Goal: Task Accomplishment & Management: Complete application form

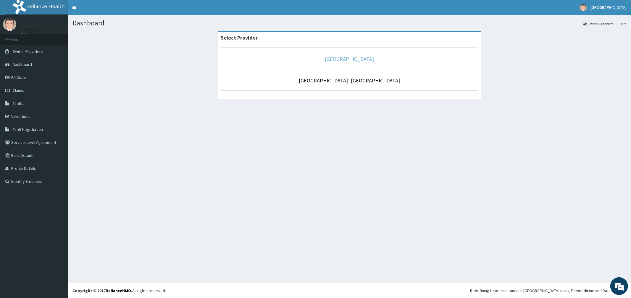
click at [358, 59] on link "[GEOGRAPHIC_DATA]" at bounding box center [349, 59] width 49 height 7
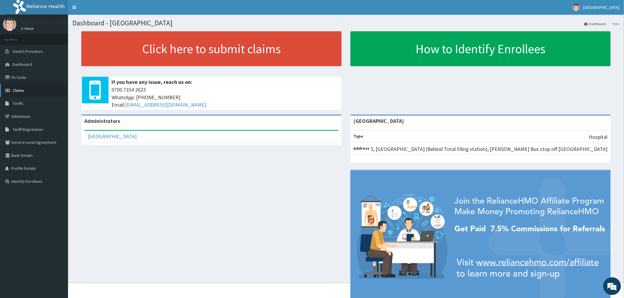
click at [14, 90] on span "Claims" at bounding box center [19, 90] width 12 height 5
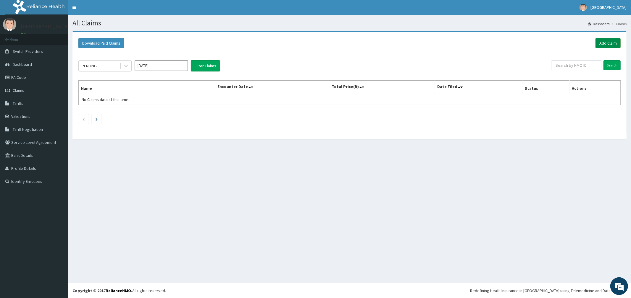
click at [609, 45] on link "Add Claim" at bounding box center [607, 43] width 25 height 10
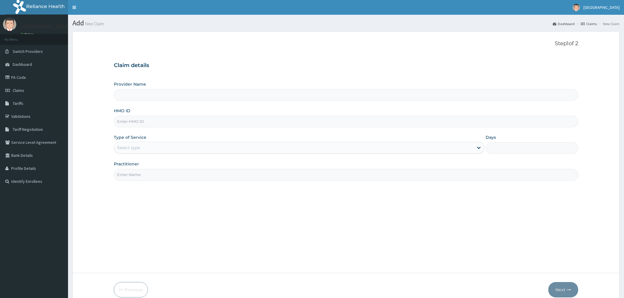
type input "[GEOGRAPHIC_DATA]"
click at [148, 125] on input "HMO ID" at bounding box center [346, 122] width 464 height 12
type input "ACX/10001/A"
click at [142, 148] on div "Select type" at bounding box center [293, 147] width 359 height 9
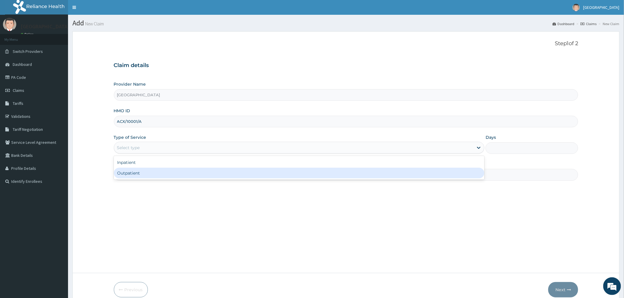
click at [138, 174] on div "Outpatient" at bounding box center [299, 173] width 370 height 11
type input "1"
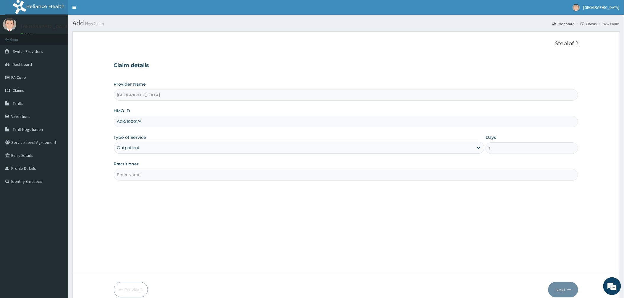
click at [138, 174] on input "Practitioner" at bounding box center [346, 175] width 464 height 12
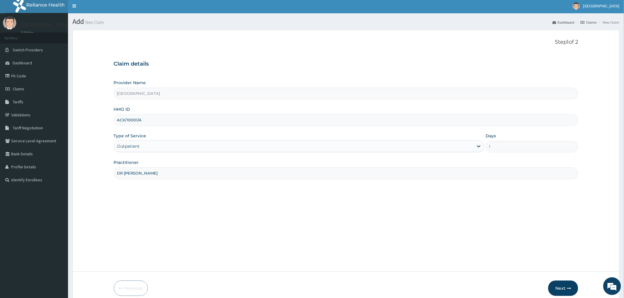
scroll to position [28, 0]
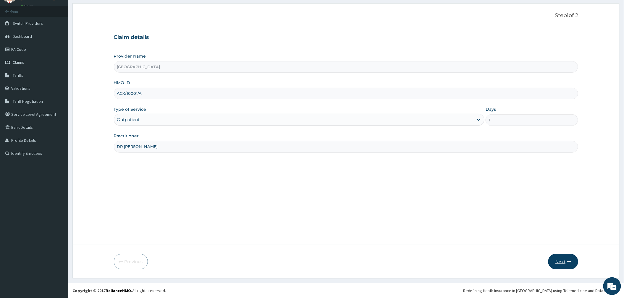
type input "DR MIKE"
click at [556, 256] on button "Next" at bounding box center [563, 261] width 30 height 15
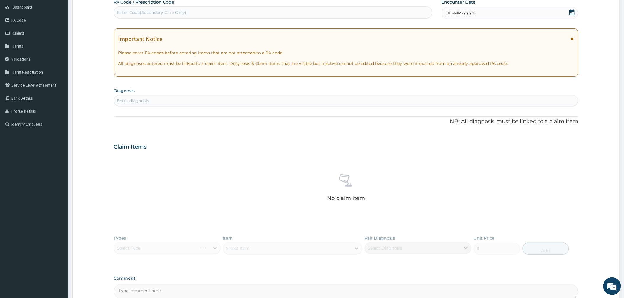
click at [571, 96] on div "Enter diagnosis" at bounding box center [346, 100] width 464 height 9
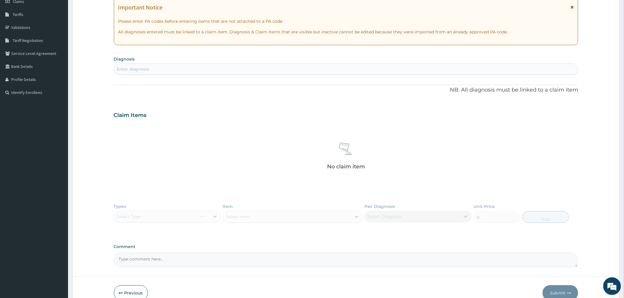
scroll to position [42, 0]
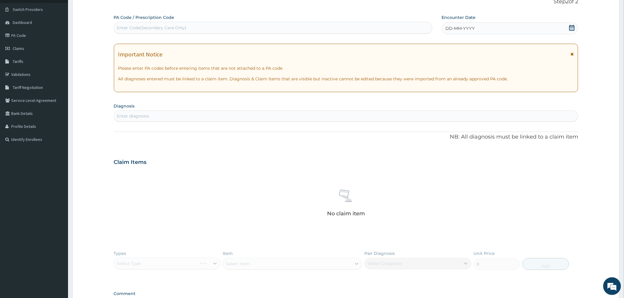
click at [570, 28] on icon at bounding box center [572, 28] width 6 height 6
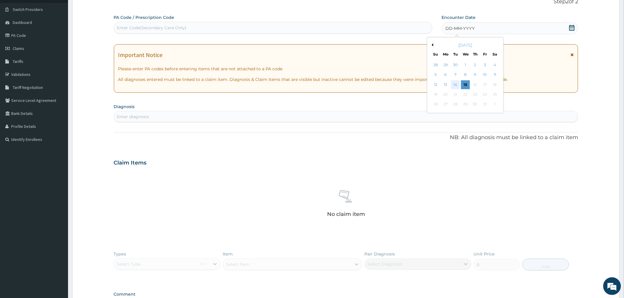
click at [455, 84] on div "14" at bounding box center [455, 84] width 9 height 9
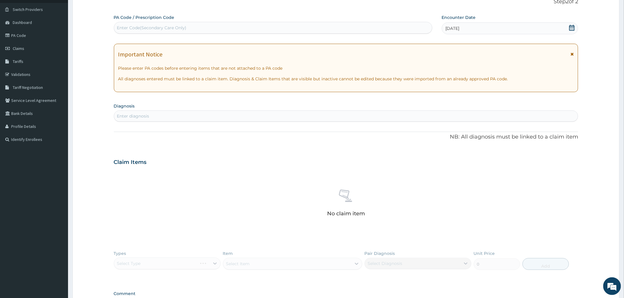
click at [155, 116] on div "Enter diagnosis" at bounding box center [346, 115] width 464 height 9
type input "GINGIVITIS"
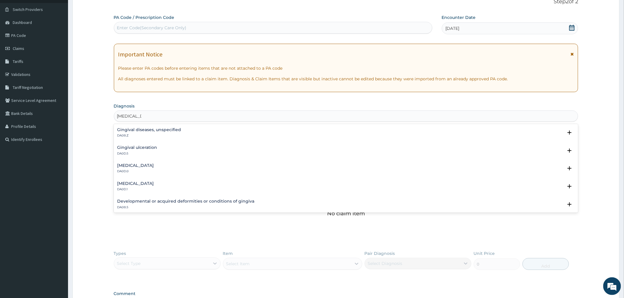
scroll to position [0, 0]
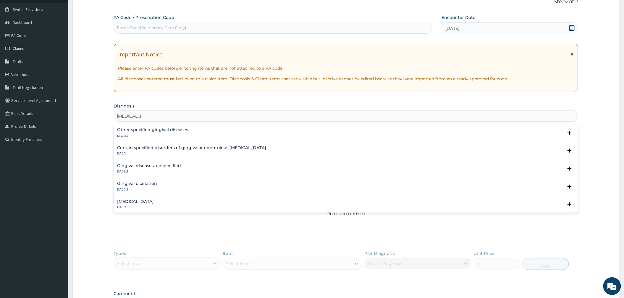
click at [136, 167] on h4 "Gingival diseases, unspecified" at bounding box center [149, 166] width 64 height 4
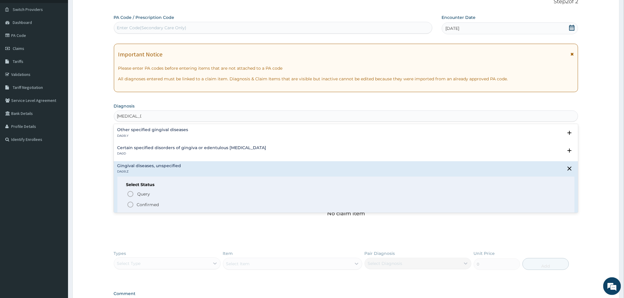
click at [140, 130] on h4 "Other specified gingival diseases" at bounding box center [152, 130] width 71 height 4
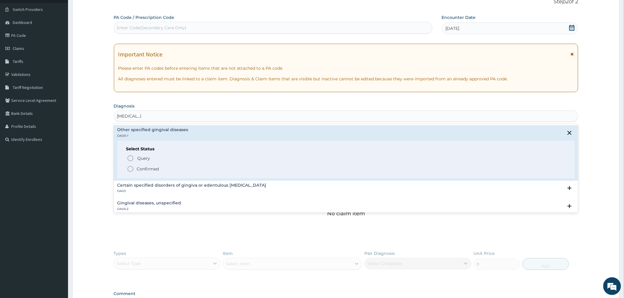
click at [147, 168] on p "Confirmed" at bounding box center [148, 169] width 22 height 6
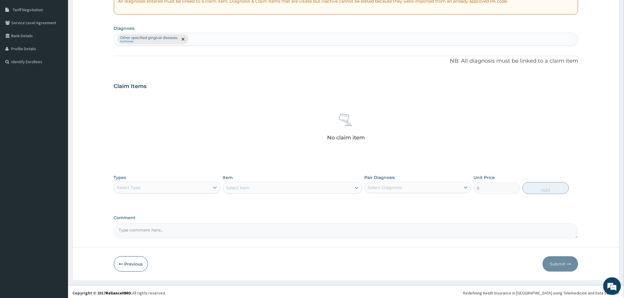
scroll to position [123, 0]
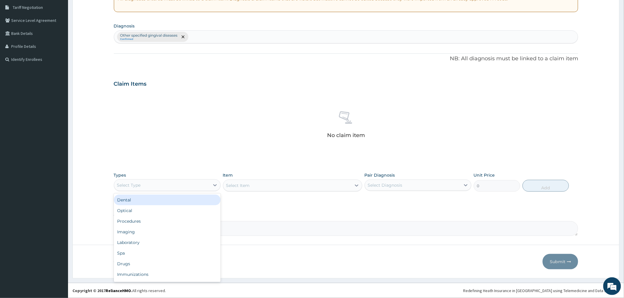
click at [158, 188] on div "Select Type" at bounding box center [161, 185] width 95 height 9
click at [142, 217] on div "Procedures" at bounding box center [167, 221] width 107 height 11
click at [385, 186] on div "Select Diagnosis" at bounding box center [385, 185] width 35 height 6
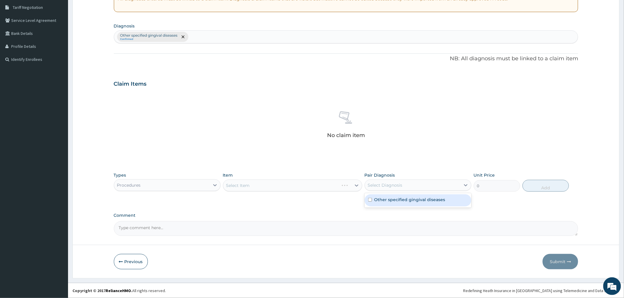
click at [385, 201] on label "Other specified gingival diseases" at bounding box center [409, 200] width 71 height 6
checkbox input "true"
click at [309, 183] on div "Select Item" at bounding box center [292, 186] width 139 height 12
click at [305, 186] on div "Select Item" at bounding box center [292, 186] width 139 height 12
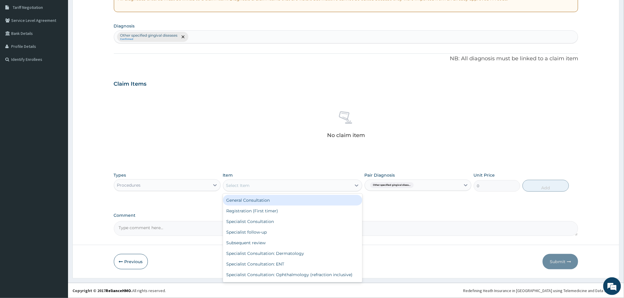
click at [290, 189] on div "Select Item" at bounding box center [287, 185] width 128 height 9
click at [265, 199] on div "General Consultation" at bounding box center [292, 200] width 139 height 11
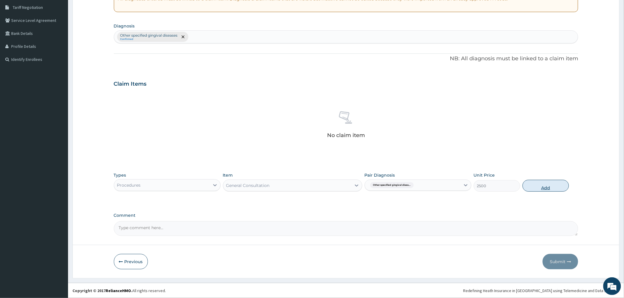
click at [533, 186] on button "Add" at bounding box center [545, 186] width 46 height 12
type input "0"
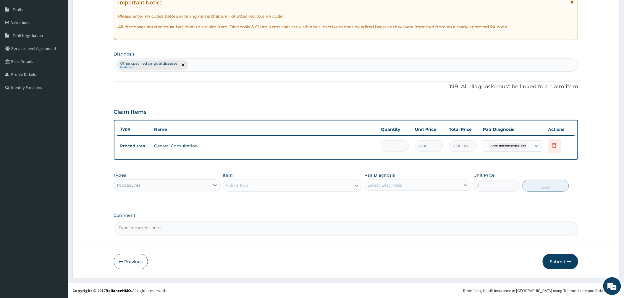
scroll to position [94, 0]
click at [172, 182] on div "Procedures" at bounding box center [161, 185] width 95 height 9
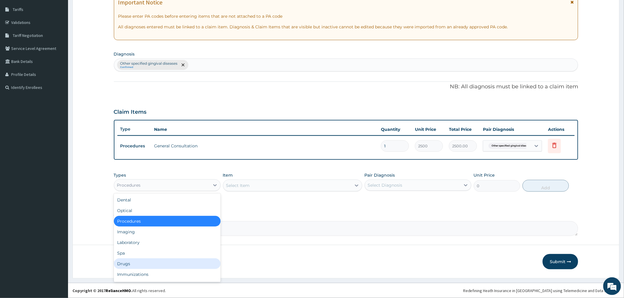
click at [151, 261] on div "Drugs" at bounding box center [167, 264] width 107 height 11
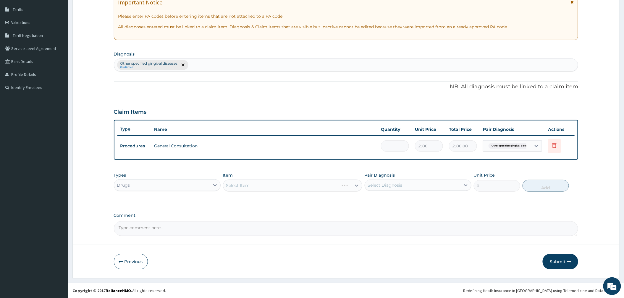
click at [393, 182] on div "Select Diagnosis" at bounding box center [385, 185] width 35 height 6
click at [392, 201] on label "Other specified gingival diseases" at bounding box center [409, 200] width 71 height 6
checkbox input "true"
click at [313, 185] on div "Select Item" at bounding box center [292, 186] width 139 height 12
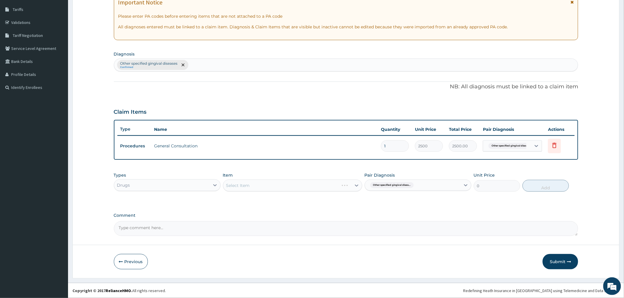
click at [313, 190] on div "Select Item" at bounding box center [292, 186] width 139 height 12
click at [311, 187] on div "Select Item" at bounding box center [292, 186] width 139 height 12
click at [307, 202] on div "Types Drugs Item Select Item Pair Diagnosis Other specified gingival disea... U…" at bounding box center [346, 186] width 464 height 34
click at [305, 184] on div "Select Item" at bounding box center [292, 186] width 139 height 12
click at [300, 187] on div "Select Item" at bounding box center [292, 186] width 139 height 12
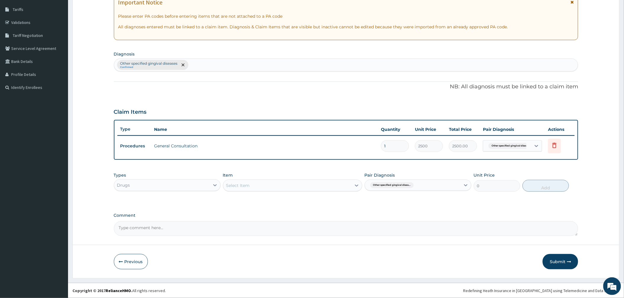
click at [286, 183] on div "Select Item" at bounding box center [287, 185] width 128 height 9
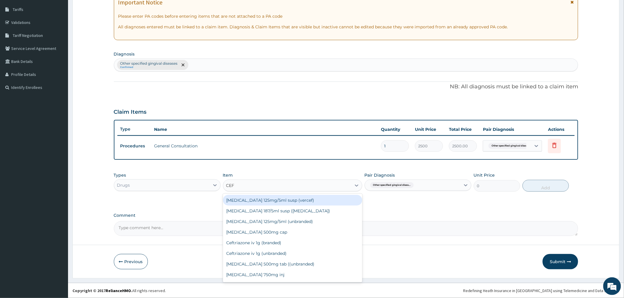
type input "CEFU"
click at [295, 200] on div "Cefuroxime 500mg tab ((unbranded)" at bounding box center [292, 200] width 139 height 11
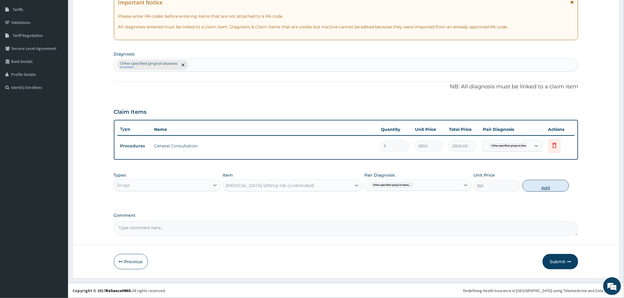
click at [529, 185] on button "Add" at bounding box center [545, 186] width 46 height 12
type input "0"
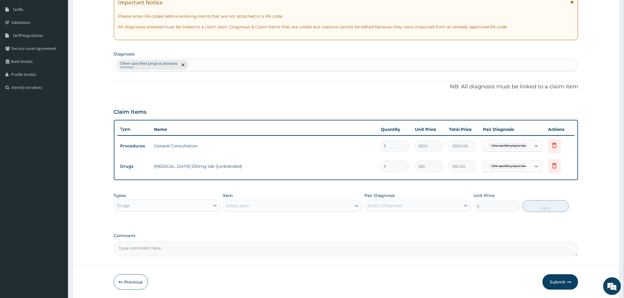
click at [281, 209] on div "Select Item" at bounding box center [287, 205] width 128 height 9
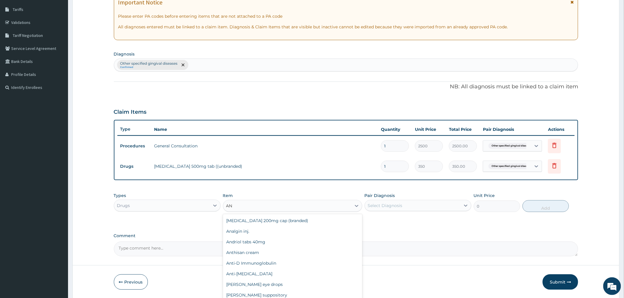
type input "A"
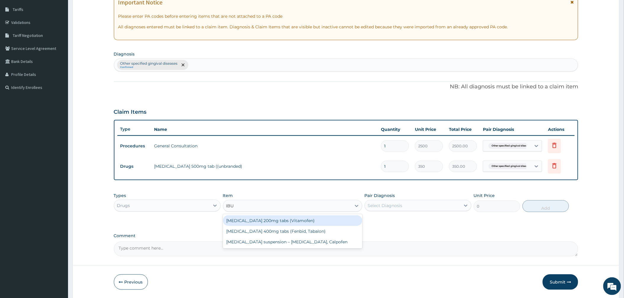
type input "IBUP"
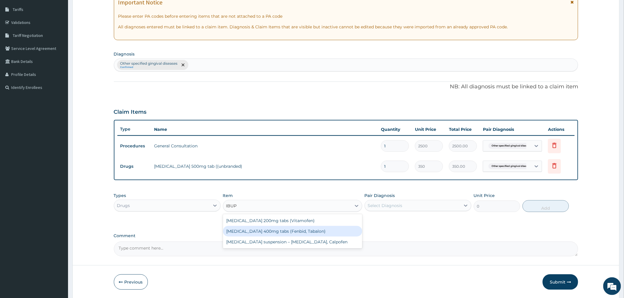
click at [286, 229] on div "Ibuprofen 400mg tabs (Fenbid, Tabalon)" at bounding box center [292, 231] width 139 height 11
type input "45.5"
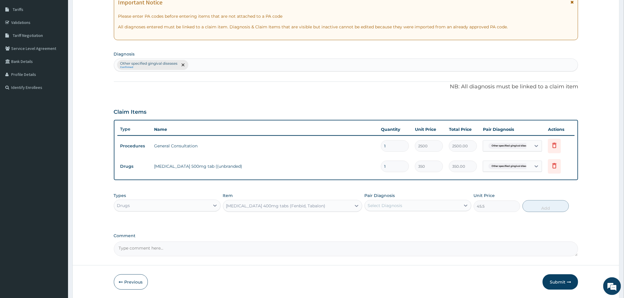
click at [382, 206] on div "Select Diagnosis" at bounding box center [385, 206] width 35 height 6
click at [383, 223] on label "Other specified gingival diseases" at bounding box center [409, 220] width 71 height 6
checkbox input "true"
click at [537, 202] on button "Add" at bounding box center [545, 206] width 46 height 12
type input "0"
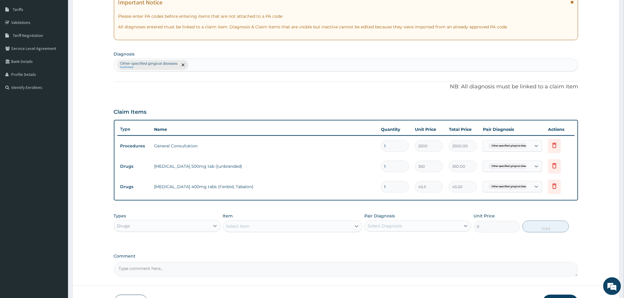
click at [277, 221] on div "Select Item" at bounding box center [292, 227] width 139 height 12
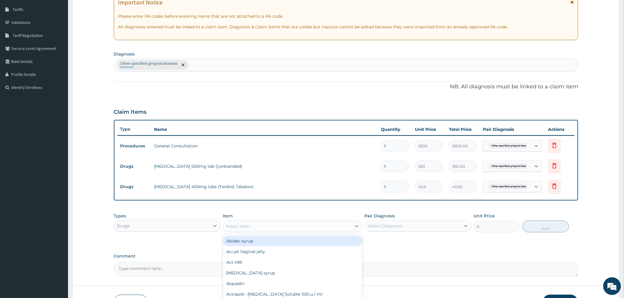
click at [276, 223] on div "Select Item" at bounding box center [287, 226] width 128 height 9
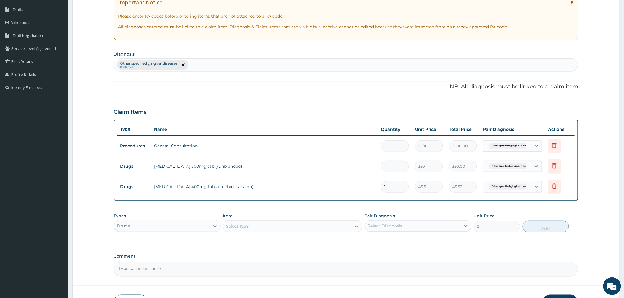
click at [276, 223] on div "Select Item" at bounding box center [287, 226] width 128 height 9
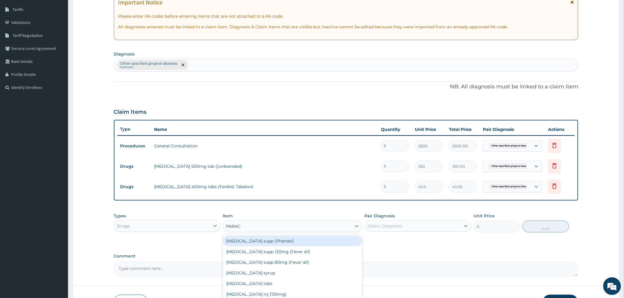
type input "PARACE"
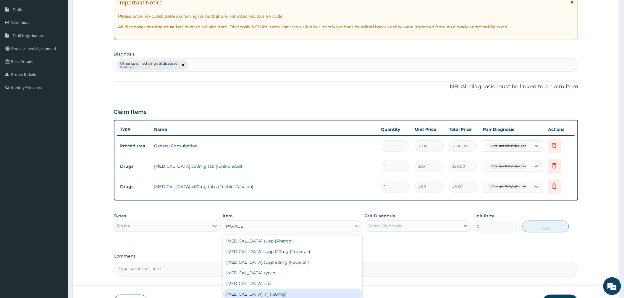
drag, startPoint x: 307, startPoint y: 292, endPoint x: 322, endPoint y: 289, distance: 16.1
click at [307, 292] on div "Paracetamol inj (150mg)" at bounding box center [292, 294] width 139 height 11
type input "520"
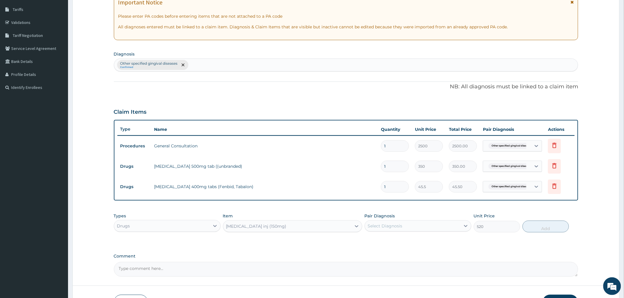
click at [401, 226] on div "Select Diagnosis" at bounding box center [385, 226] width 35 height 6
click at [401, 243] on label "Other specified gingival diseases" at bounding box center [409, 241] width 71 height 6
checkbox input "true"
click at [538, 227] on button "Add" at bounding box center [545, 227] width 46 height 12
type input "0"
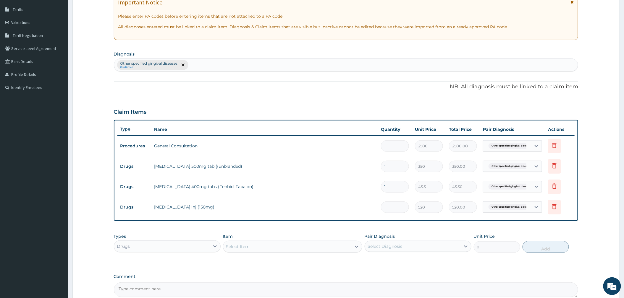
drag, startPoint x: 389, startPoint y: 206, endPoint x: 377, endPoint y: 208, distance: 12.0
click at [377, 208] on tr "Drugs Paracetamol inj (150mg) 1 520 520.00 Other specified gingival disea... De…" at bounding box center [345, 207] width 457 height 20
type input "2"
type input "1040.00"
type input "2"
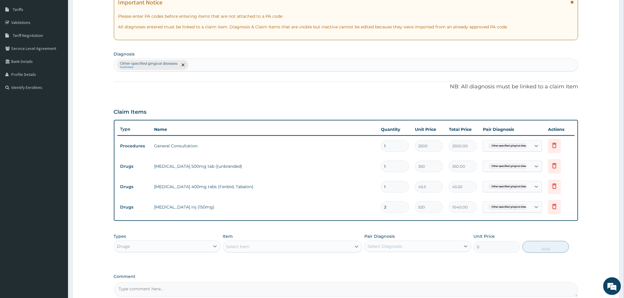
click at [396, 184] on input "1" at bounding box center [395, 187] width 28 height 12
type input "10"
type input "455.00"
type input "10"
click at [390, 165] on input "1" at bounding box center [395, 167] width 28 height 12
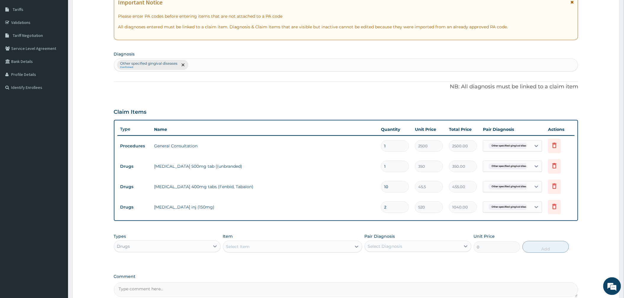
type input "10"
type input "3500.00"
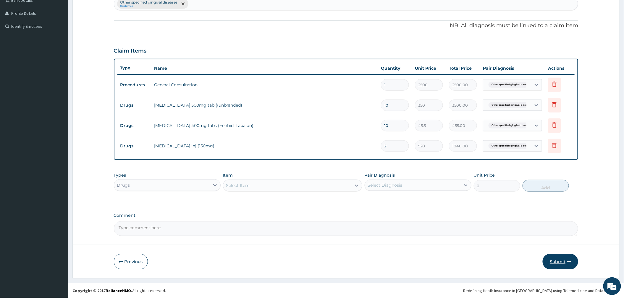
type input "10"
click at [564, 262] on button "Submit" at bounding box center [559, 261] width 35 height 15
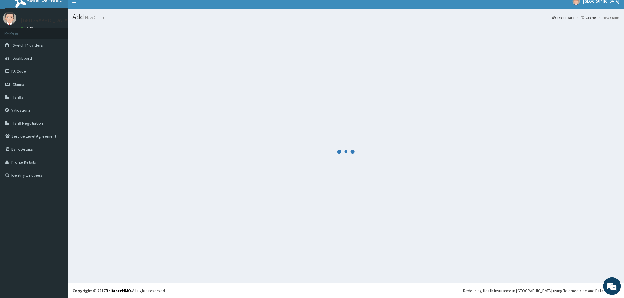
scroll to position [155, 0]
